Goal: Task Accomplishment & Management: Manage account settings

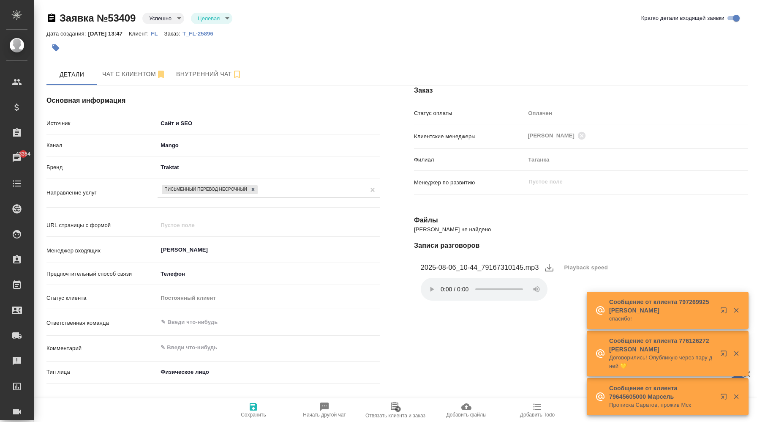
select select "RU"
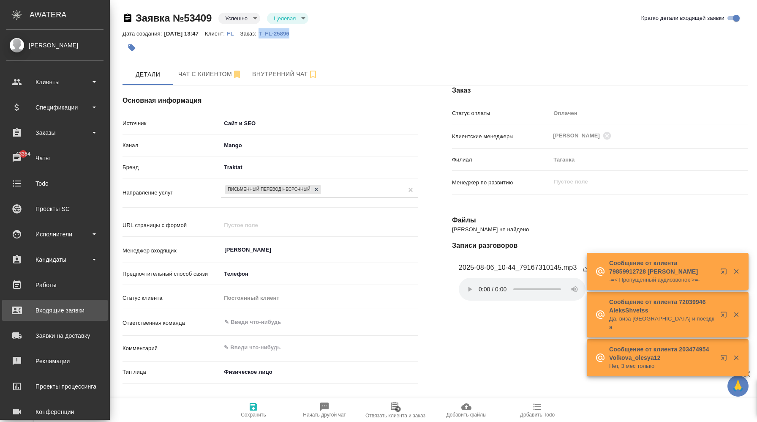
click at [75, 310] on div "Входящие заявки" at bounding box center [54, 310] width 97 height 13
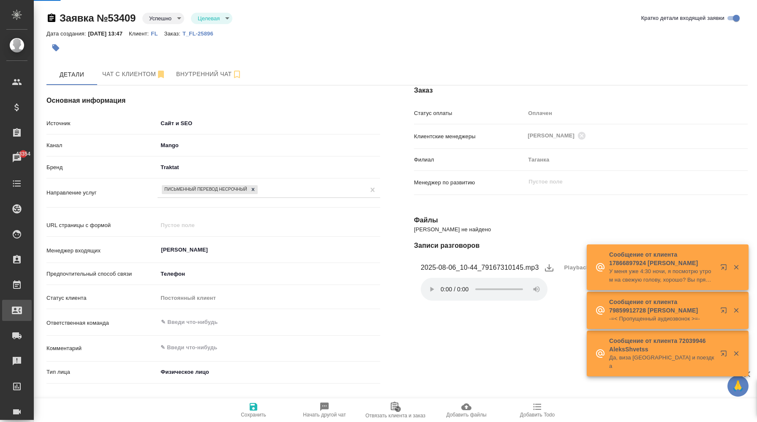
select select "RU"
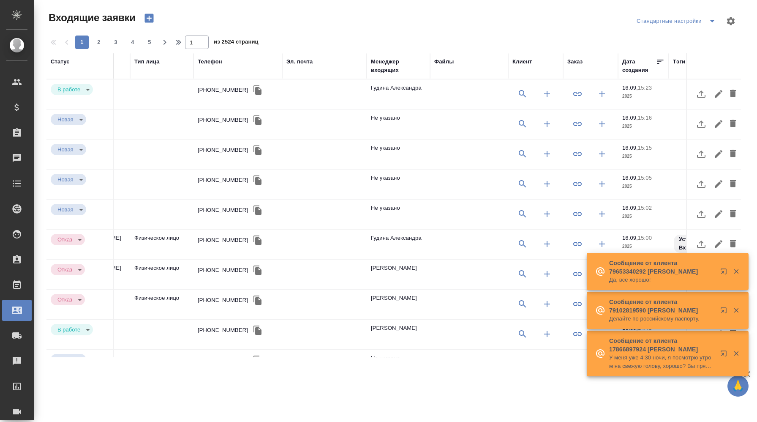
scroll to position [0, 421]
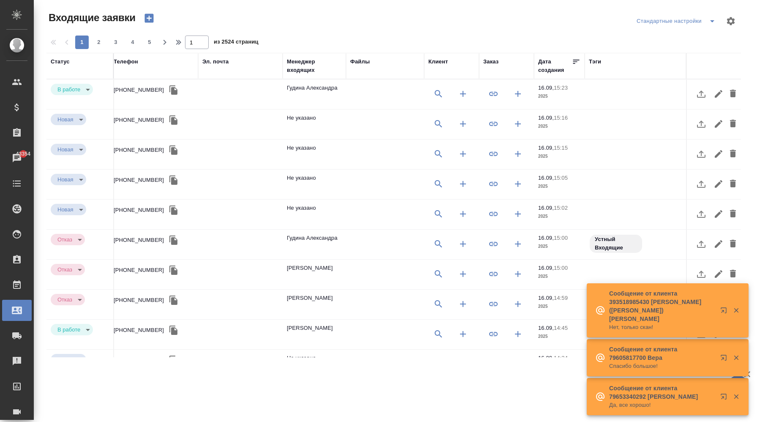
click at [490, 62] on div "Заказ" at bounding box center [491, 61] width 15 height 8
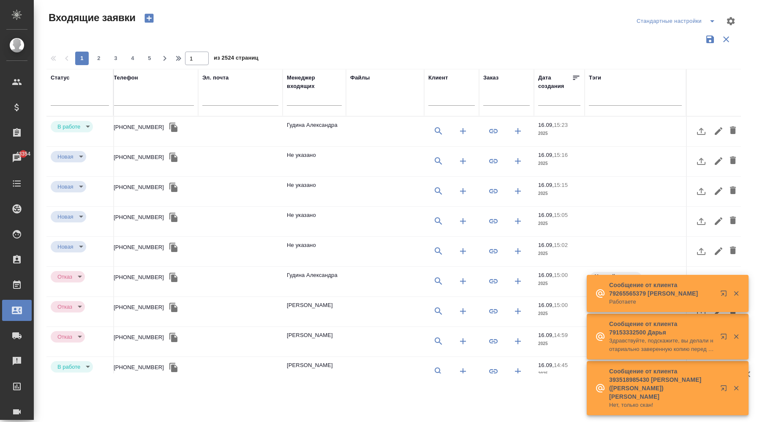
click at [501, 97] on input "text" at bounding box center [507, 100] width 46 height 11
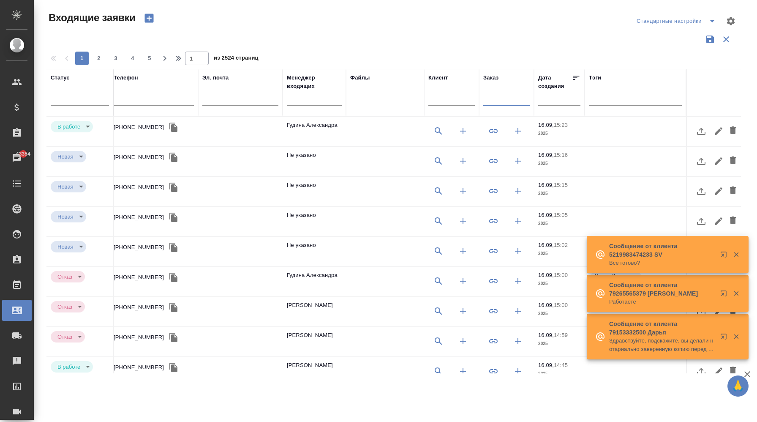
paste input "C3_unagrande-1"
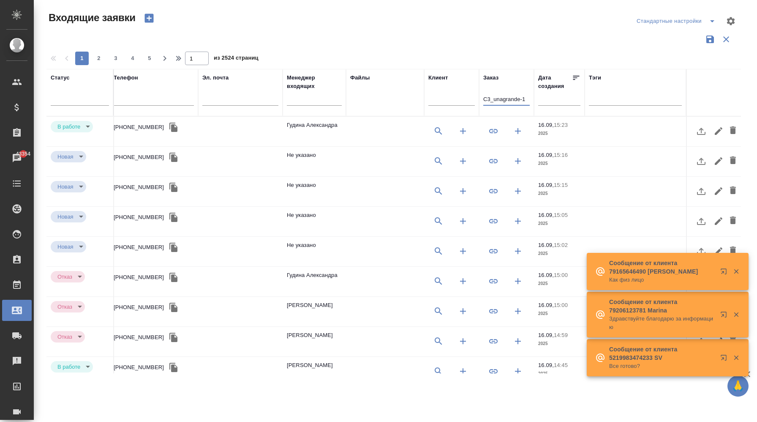
type input "C3_unagrande-1"
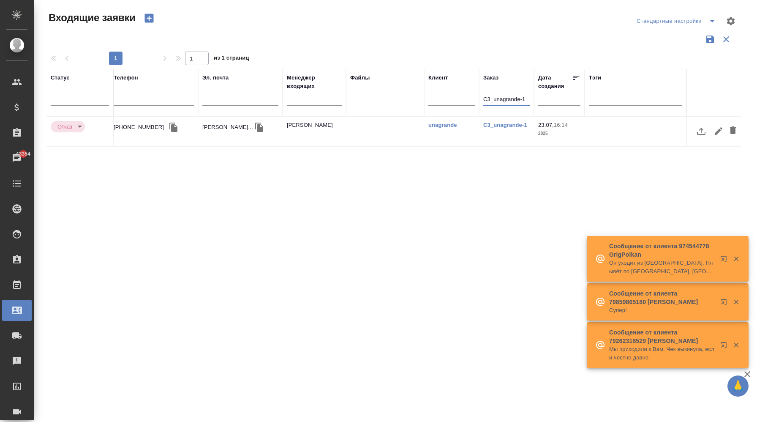
scroll to position [0, 0]
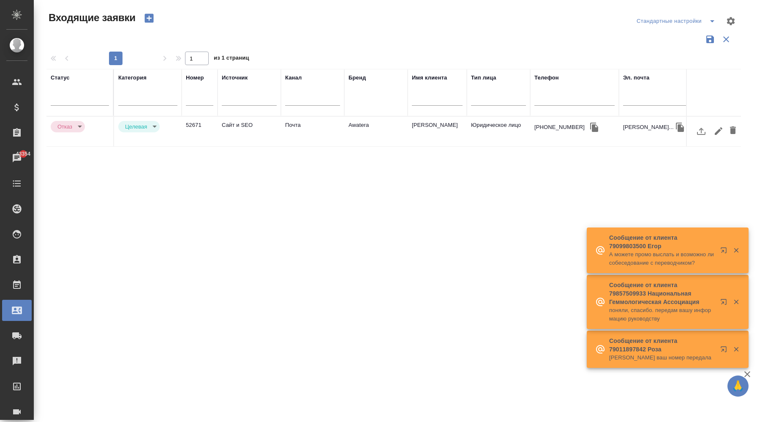
click at [294, 127] on td "Почта" at bounding box center [312, 132] width 63 height 30
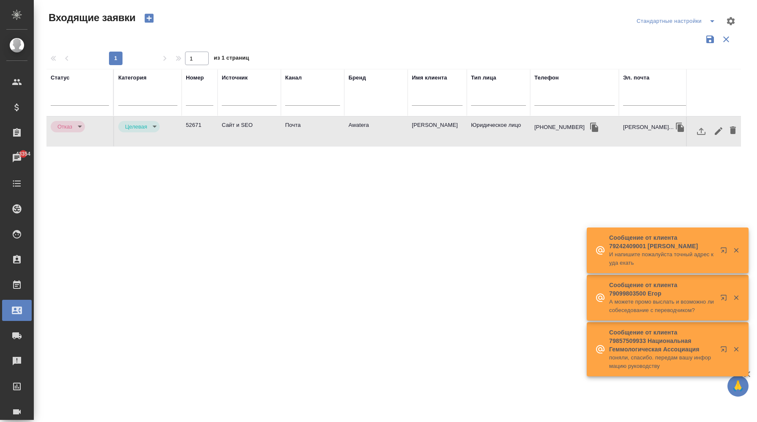
click at [294, 127] on td "Почта" at bounding box center [312, 132] width 63 height 30
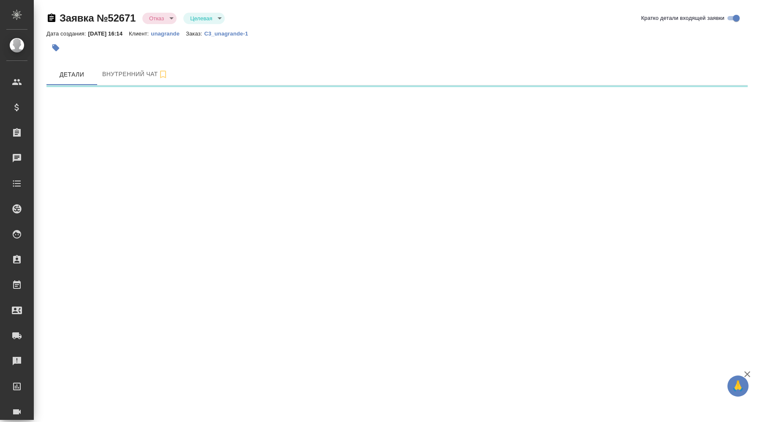
select select "RU"
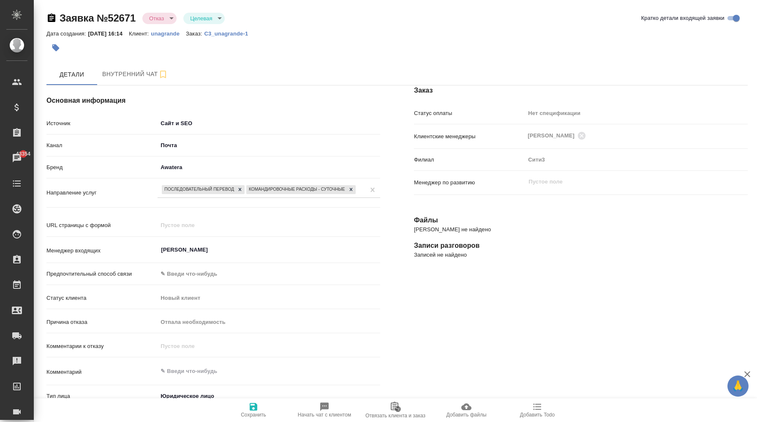
type textarea "x"
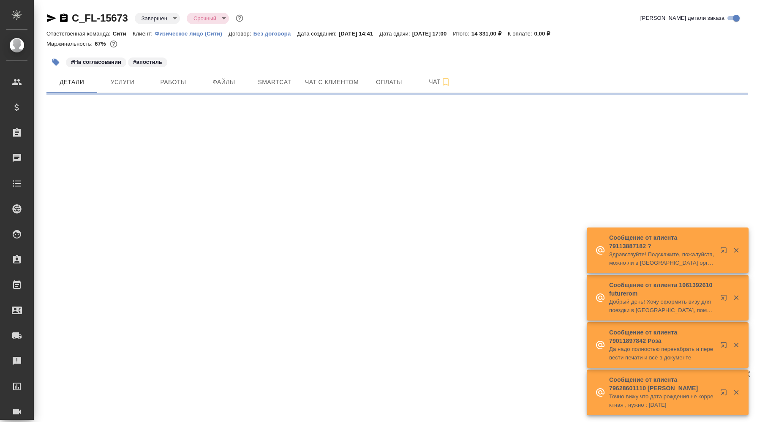
select select "RU"
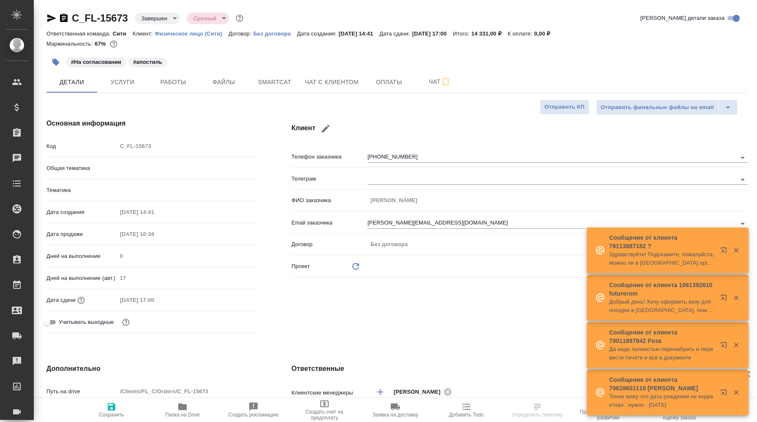
type textarea "x"
type input "Газизов Ринат"
type input "[PERSON_NAME]"
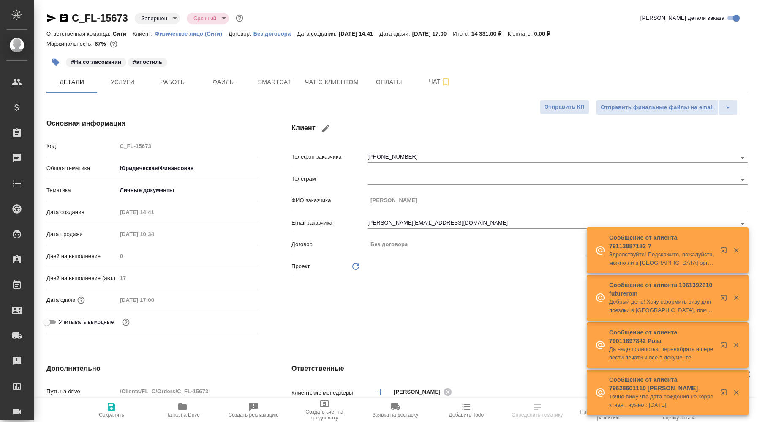
type input "[PERSON_NAME]"
type textarea "x"
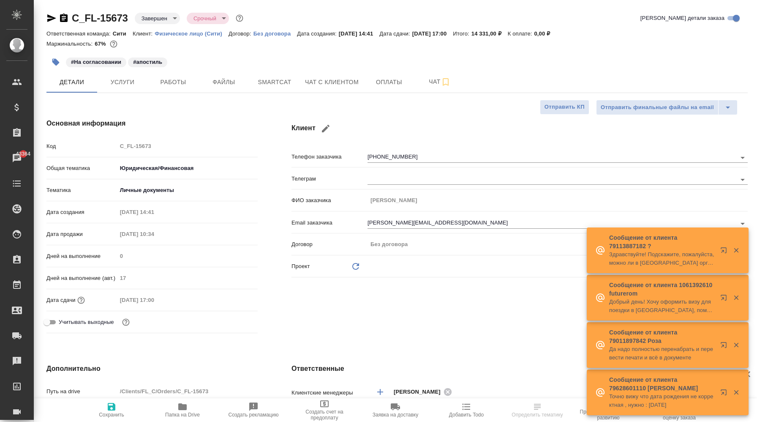
type textarea "x"
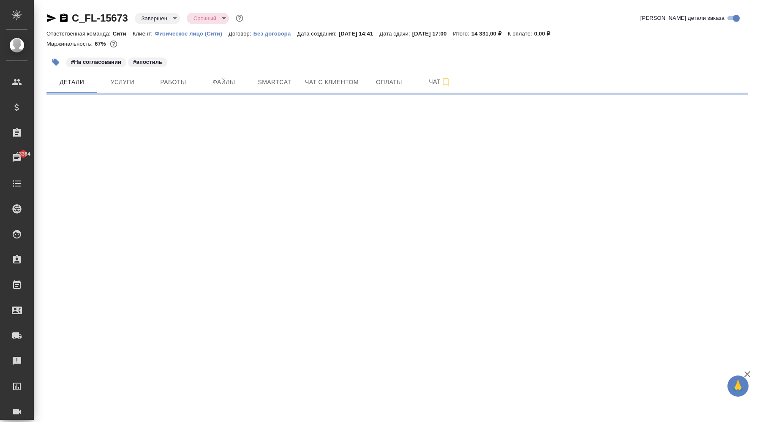
select select "RU"
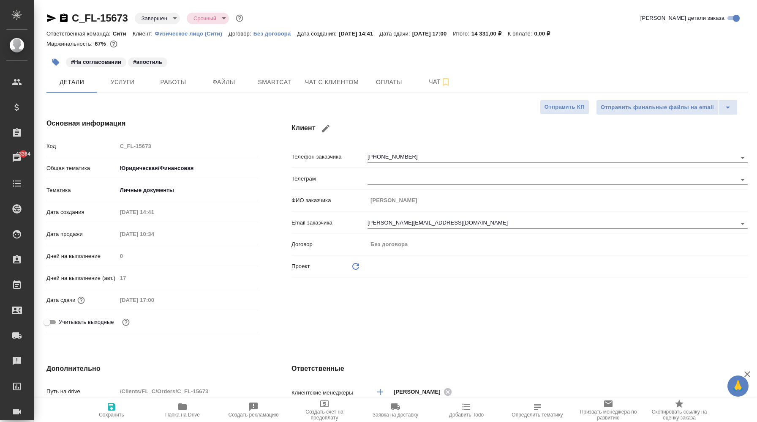
type textarea "x"
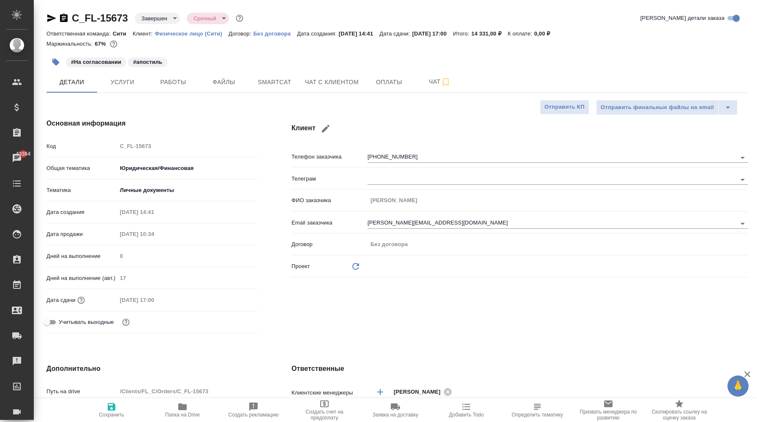
type textarea "x"
click at [136, 85] on span "Услуги" at bounding box center [122, 82] width 41 height 11
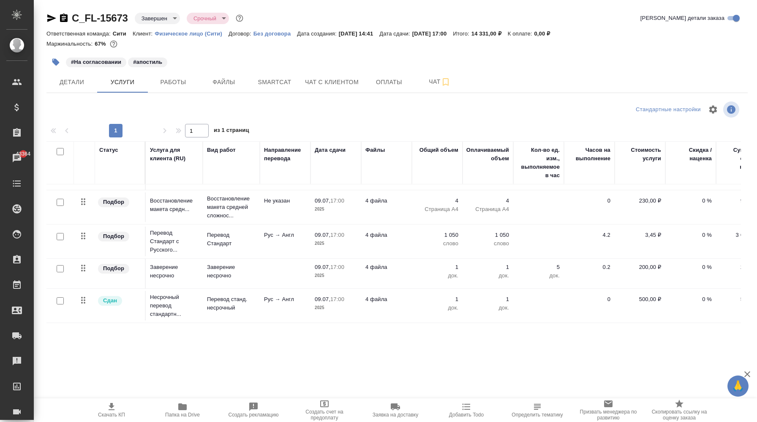
scroll to position [55, 77]
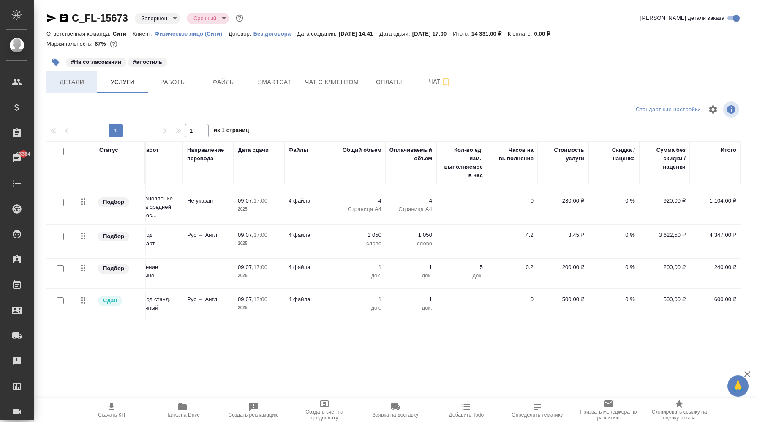
click at [82, 83] on span "Детали" at bounding box center [72, 82] width 41 height 11
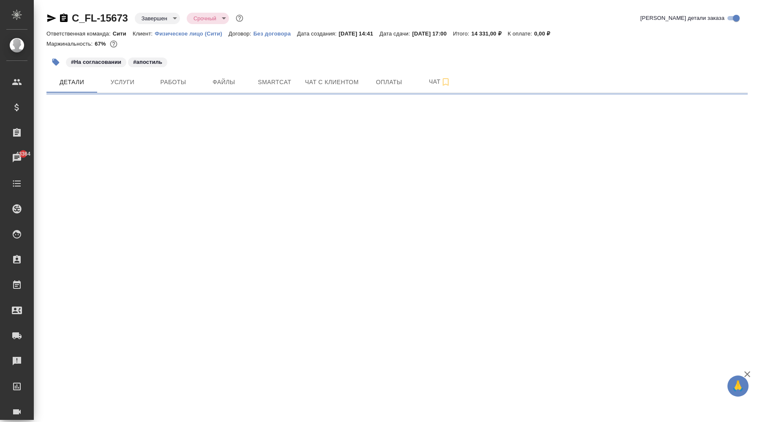
select select "RU"
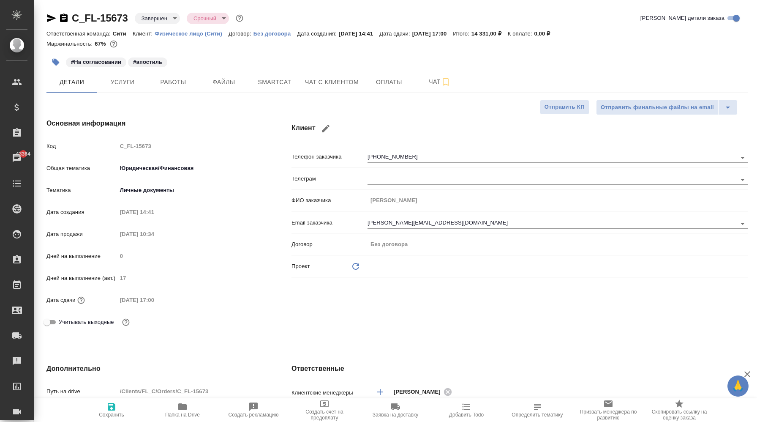
type textarea "x"
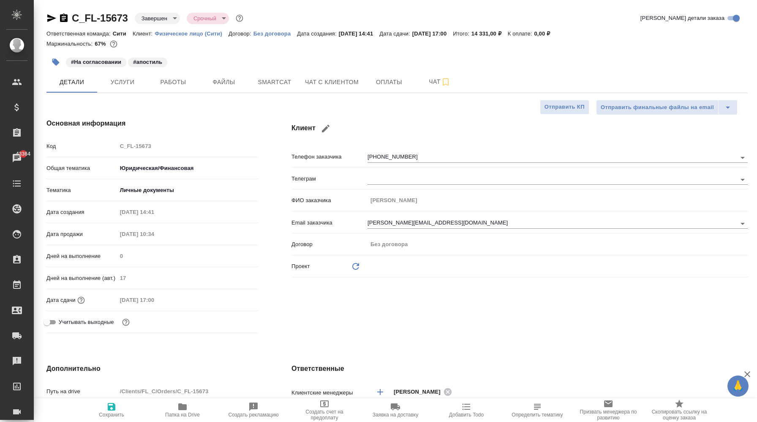
type textarea "x"
